Goal: Information Seeking & Learning: Find specific fact

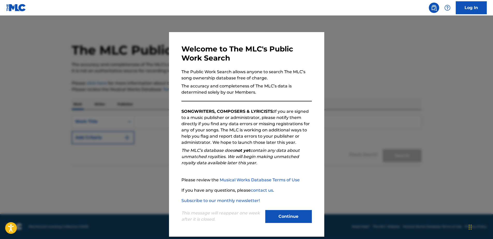
click at [292, 216] on button "Continue" at bounding box center [288, 216] width 47 height 13
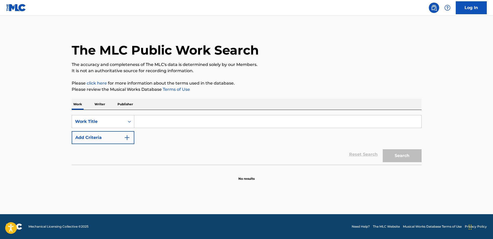
click at [142, 122] on input "Search Form" at bounding box center [277, 121] width 287 height 12
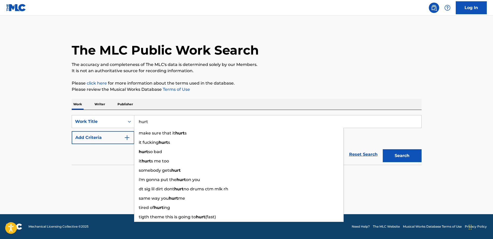
type input "hurt"
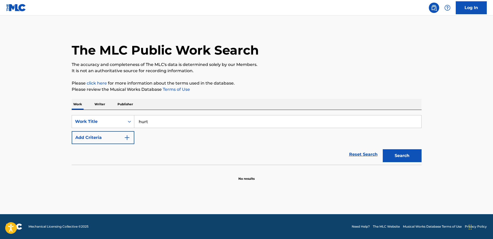
click at [415, 138] on div "SearchWithCriteriae70a6246-425e-4339-a46d-d7004d9e9160 Work Title hurt Add Crit…" at bounding box center [247, 129] width 350 height 29
click at [394, 158] on button "Search" at bounding box center [401, 155] width 39 height 13
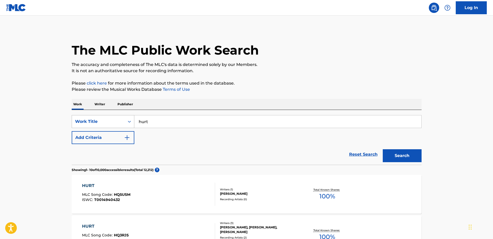
click at [128, 125] on div "Search Form" at bounding box center [129, 121] width 9 height 9
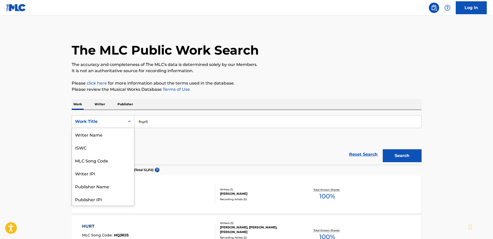
scroll to position [26, 0]
click at [172, 120] on input "hurt" at bounding box center [277, 121] width 287 height 12
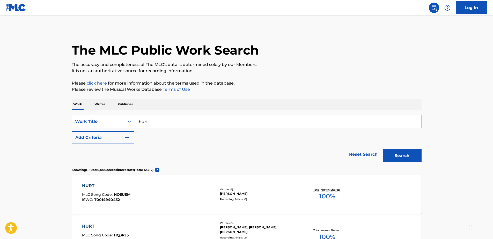
click at [104, 105] on p "Writer" at bounding box center [100, 104] width 14 height 11
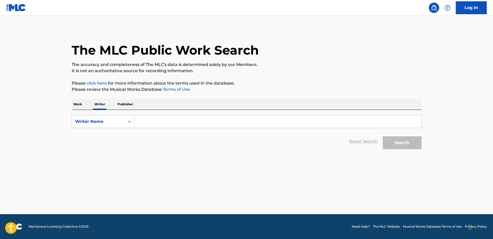
click at [150, 121] on input "Search Form" at bounding box center [277, 121] width 287 height 12
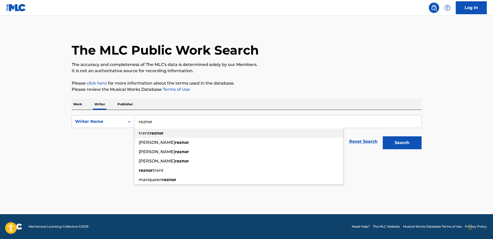
click at [151, 133] on strong "reznor" at bounding box center [156, 133] width 14 height 5
type input "trent reznor"
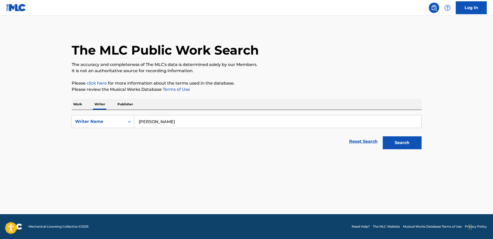
click at [405, 148] on button "Search" at bounding box center [401, 142] width 39 height 13
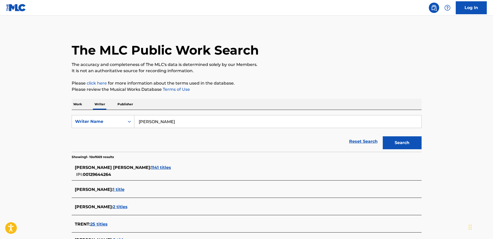
click at [151, 165] on span "1141 titles" at bounding box center [161, 167] width 20 height 5
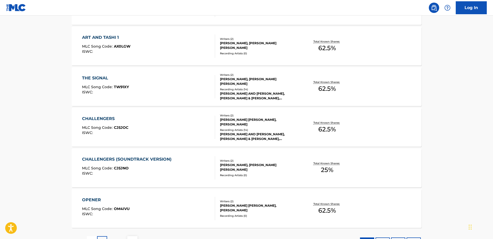
scroll to position [379, 0]
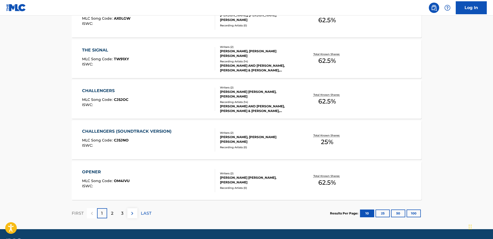
click at [111, 212] on p "2" at bounding box center [112, 213] width 2 height 6
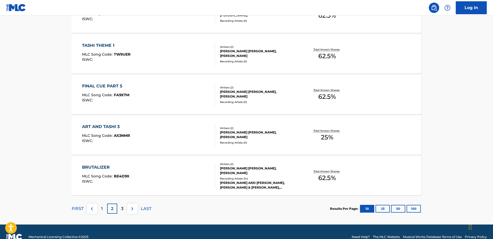
scroll to position [394, 0]
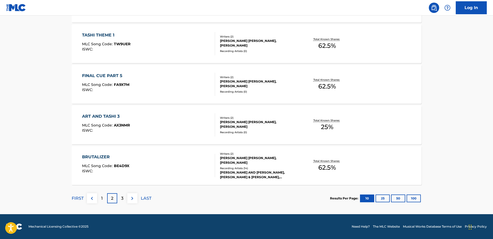
click at [118, 197] on div "3" at bounding box center [122, 198] width 10 height 10
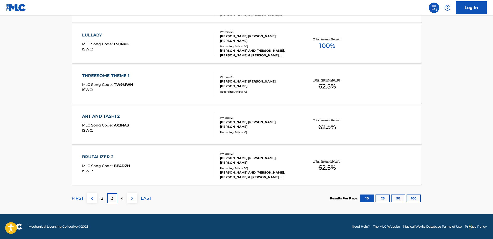
click at [146, 196] on p "LAST" at bounding box center [146, 198] width 11 height 6
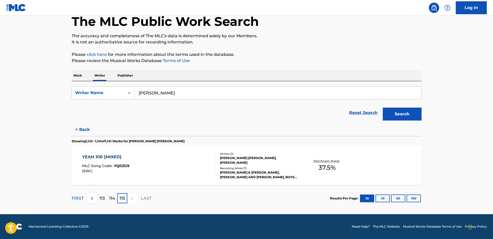
scroll to position [0, 0]
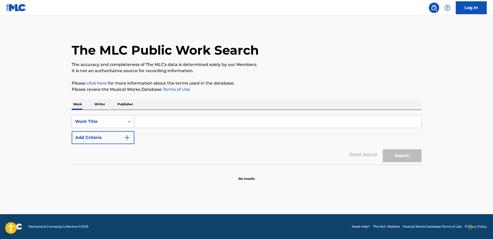
click at [127, 122] on icon "Search Form" at bounding box center [129, 121] width 5 height 5
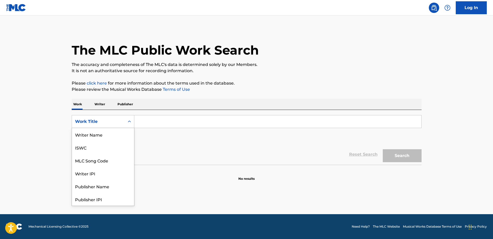
scroll to position [26, 0]
click at [109, 187] on div "MLC Publisher Number" at bounding box center [103, 186] width 62 height 13
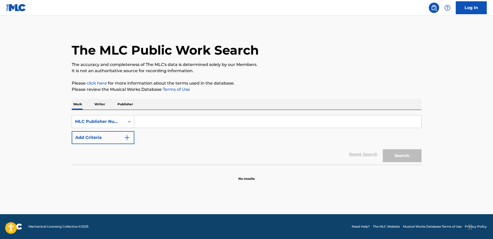
click at [102, 104] on p "Writer" at bounding box center [100, 104] width 14 height 11
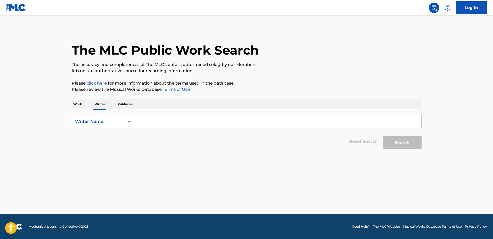
click at [131, 107] on p "Publisher" at bounding box center [125, 104] width 19 height 11
click at [74, 104] on p "Work" at bounding box center [78, 104] width 12 height 11
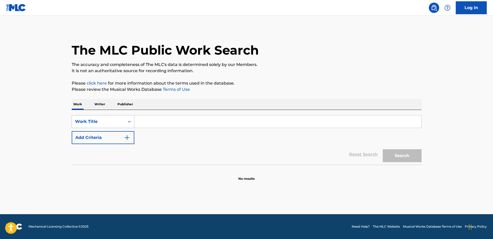
click at [124, 119] on div "Work Title" at bounding box center [98, 122] width 53 height 10
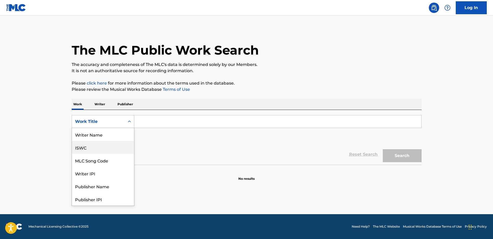
click at [113, 147] on div "ISWC" at bounding box center [103, 147] width 62 height 13
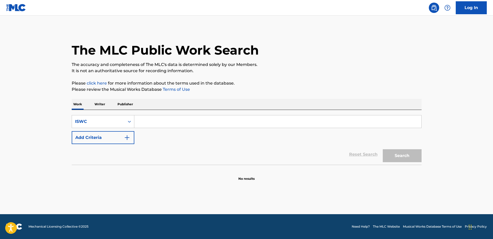
click at [143, 121] on input "Search Form" at bounding box center [277, 121] width 287 height 12
paste input "T0702073935"
type input "T0702073935"
click at [398, 152] on button "Search" at bounding box center [401, 155] width 39 height 13
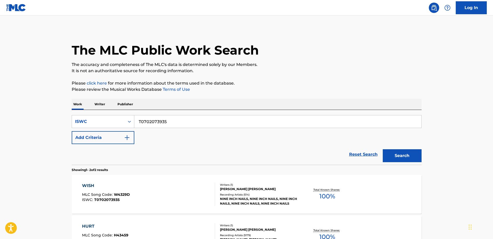
scroll to position [67, 0]
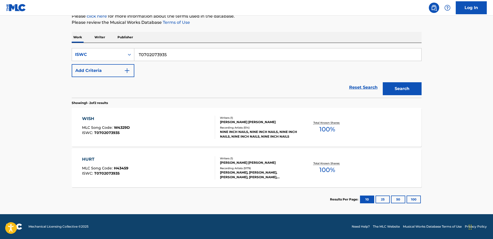
click at [86, 159] on div "HURT" at bounding box center [105, 159] width 46 height 6
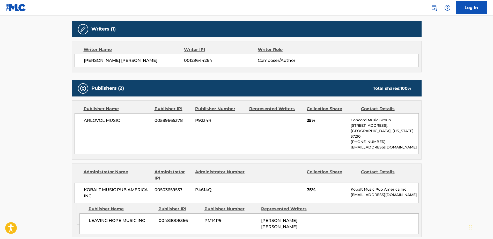
scroll to position [207, 0]
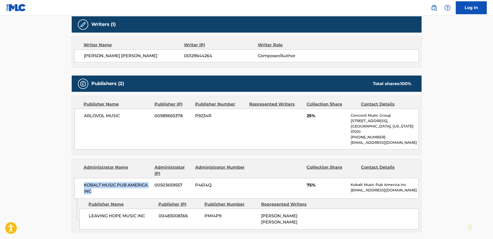
drag, startPoint x: 136, startPoint y: 187, endPoint x: 83, endPoint y: 180, distance: 53.5
click at [83, 180] on div "KOBALT MUSIC PUB AMERICA INC 00503659557 P4614Q 75% Kobalt Music Pub America In…" at bounding box center [246, 188] width 344 height 21
drag, startPoint x: 83, startPoint y: 180, endPoint x: 138, endPoint y: 157, distance: 59.5
click at [138, 159] on div "Administrator Name Administrator IPI Administrator Number Collection Share Cont…" at bounding box center [246, 179] width 349 height 40
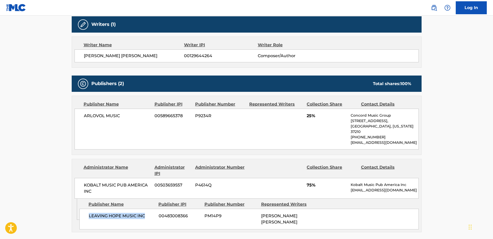
drag, startPoint x: 150, startPoint y: 210, endPoint x: 89, endPoint y: 210, distance: 60.5
click at [89, 213] on span "LEAVING HOPE MUSIC INC" at bounding box center [122, 216] width 66 height 6
copy span "LEAVING HOPE MUSIC INC"
click at [251, 185] on div "KOBALT MUSIC PUB AMERICA INC 00503659557 P4614Q 75% Kobalt Music Pub America In…" at bounding box center [246, 188] width 344 height 21
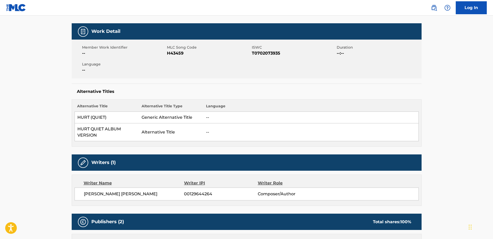
scroll to position [0, 0]
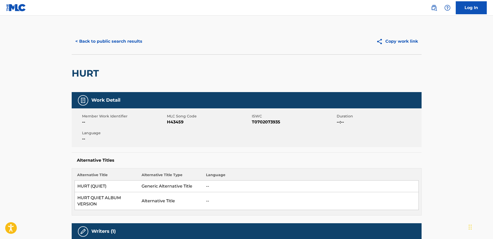
click at [194, 150] on div "Work Detail Member Work Identifier -- MLC Song Code H43459 ISWC T0702073935 Dur…" at bounding box center [247, 153] width 350 height 123
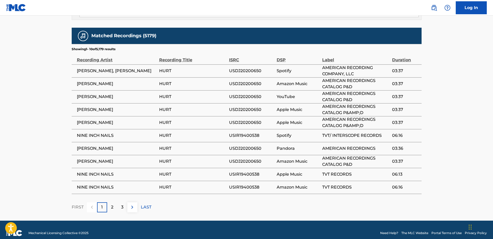
scroll to position [419, 0]
click at [122, 204] on p "3" at bounding box center [122, 207] width 2 height 6
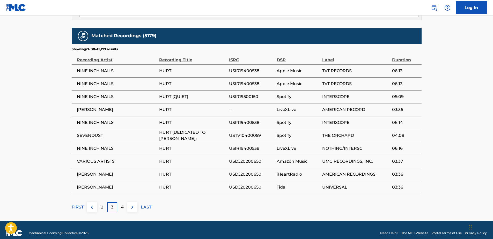
click at [117, 202] on div "4" at bounding box center [122, 207] width 10 height 10
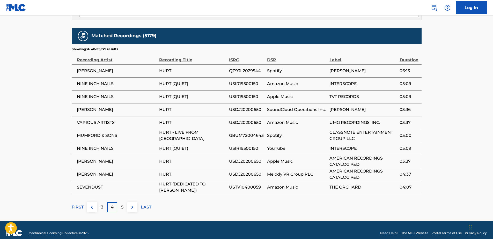
click at [124, 202] on div "5" at bounding box center [122, 207] width 10 height 10
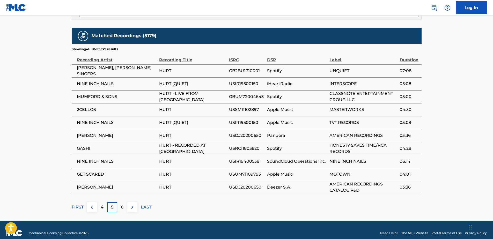
click at [146, 204] on p "LAST" at bounding box center [146, 207] width 11 height 6
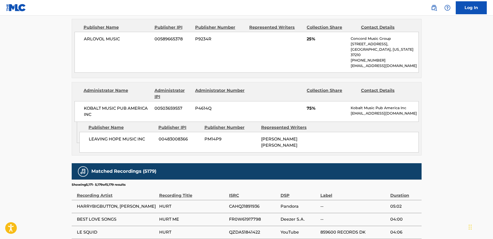
scroll to position [418, 0]
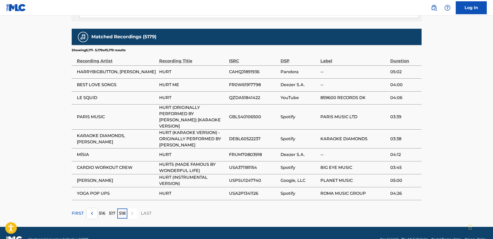
click at [78, 210] on p "FIRST" at bounding box center [78, 213] width 12 height 6
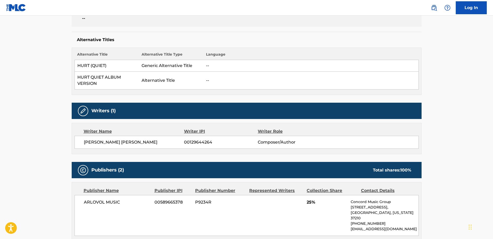
scroll to position [74, 0]
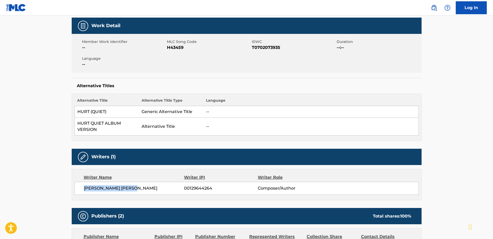
drag, startPoint x: 154, startPoint y: 189, endPoint x: 84, endPoint y: 189, distance: 69.6
click at [84, 189] on span "[PERSON_NAME] [PERSON_NAME]" at bounding box center [134, 188] width 100 height 6
copy span "[PERSON_NAME] [PERSON_NAME]"
click at [241, 154] on div "Writers (1)" at bounding box center [247, 157] width 350 height 16
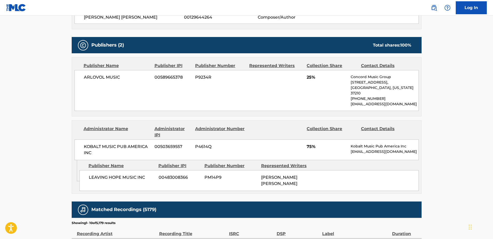
scroll to position [247, 0]
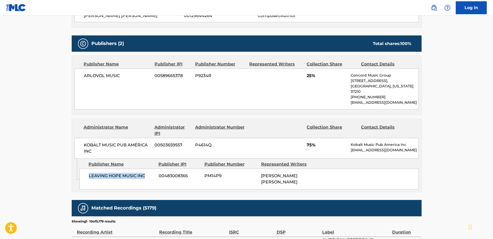
drag, startPoint x: 148, startPoint y: 168, endPoint x: 89, endPoint y: 168, distance: 59.5
click at [89, 173] on span "LEAVING HOPE MUSIC INC" at bounding box center [122, 176] width 66 height 6
copy span "LEAVING HOPE MUSIC INC"
click at [242, 124] on div "Administrator Number" at bounding box center [220, 130] width 50 height 12
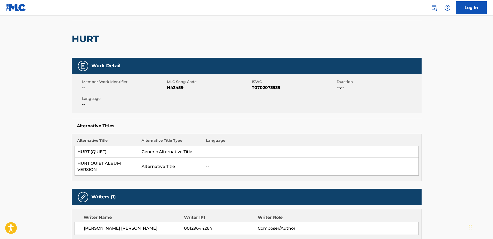
scroll to position [0, 0]
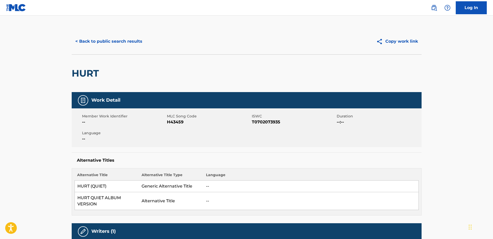
click at [111, 41] on button "< Back to public search results" at bounding box center [109, 41] width 74 height 13
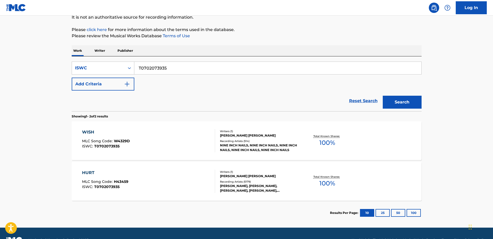
click at [92, 172] on div "HURT" at bounding box center [105, 173] width 46 height 6
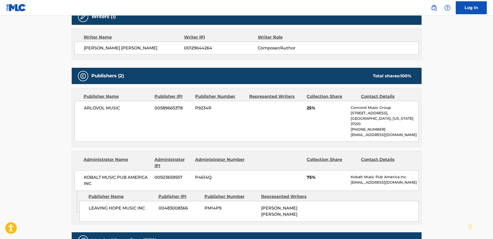
scroll to position [241, 0]
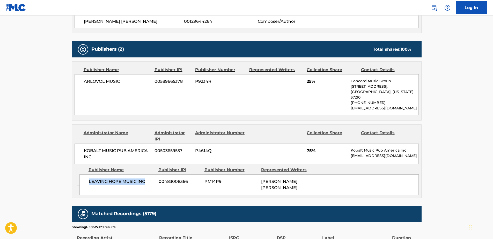
drag, startPoint x: 152, startPoint y: 177, endPoint x: 89, endPoint y: 175, distance: 63.1
click at [89, 178] on span "LEAVING HOPE MUSIC INC" at bounding box center [122, 181] width 66 height 6
copy span "LEAVING HOPE MUSIC INC"
click at [265, 186] on div "LEAVING HOPE MUSIC INC 00483008366 PM14P9 [PERSON_NAME] [PERSON_NAME]" at bounding box center [248, 184] width 339 height 21
drag, startPoint x: 291, startPoint y: 182, endPoint x: 262, endPoint y: 177, distance: 29.1
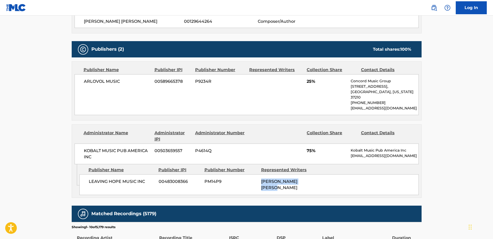
click at [262, 178] on div "[PERSON_NAME] [PERSON_NAME]" at bounding box center [287, 184] width 53 height 12
copy span "[PERSON_NAME] [PERSON_NAME]"
click at [428, 166] on main "< Back to public search results Copy work link HURT Work Detail Member Work Ide…" at bounding box center [246, 86] width 493 height 624
